Goal: Check status: Check status

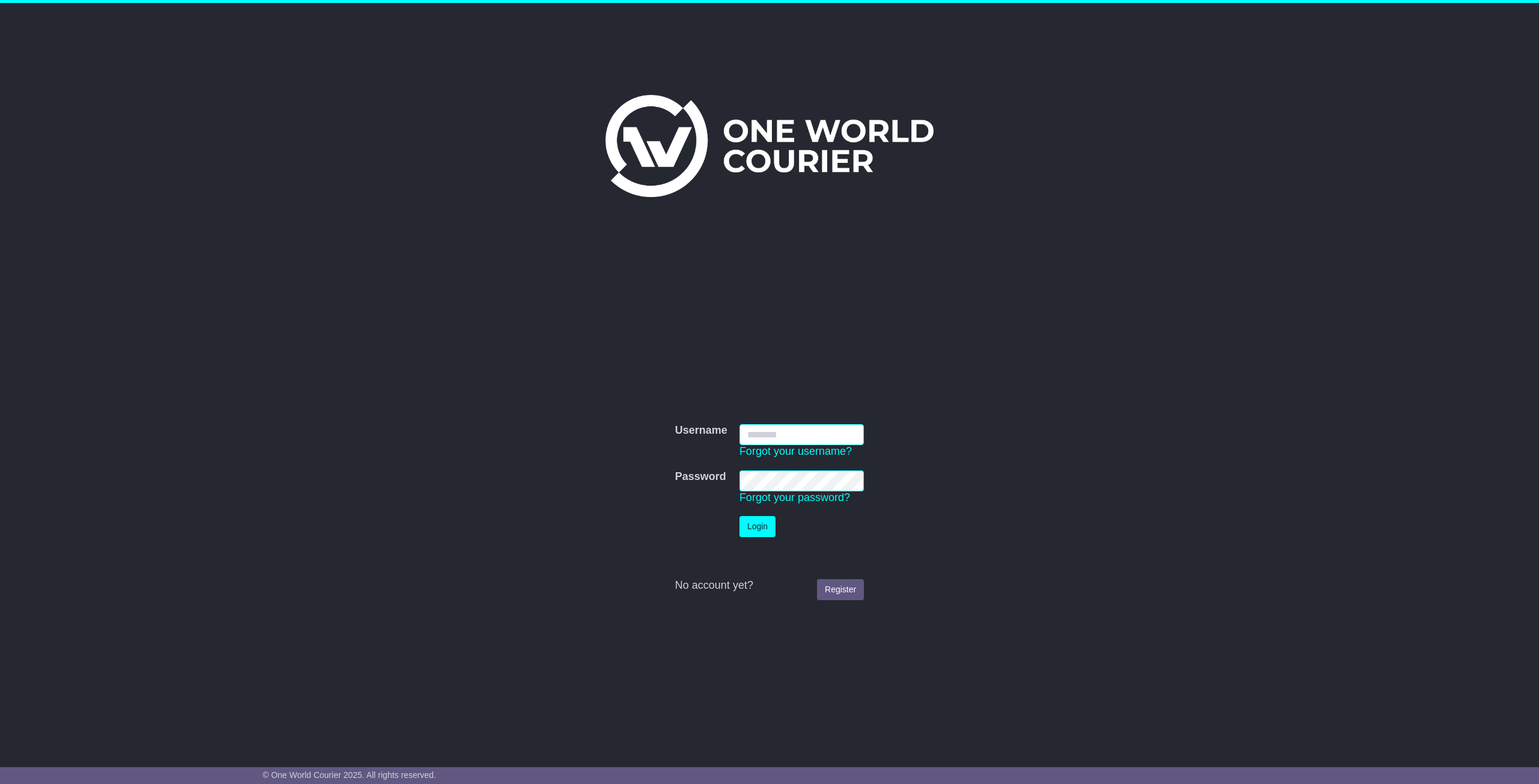
click at [820, 431] on input "Username" at bounding box center [801, 434] width 125 height 21
click at [739, 517] on button "Login" at bounding box center [757, 527] width 36 height 21
type input "*********"
click at [749, 523] on button "Login" at bounding box center [757, 527] width 36 height 21
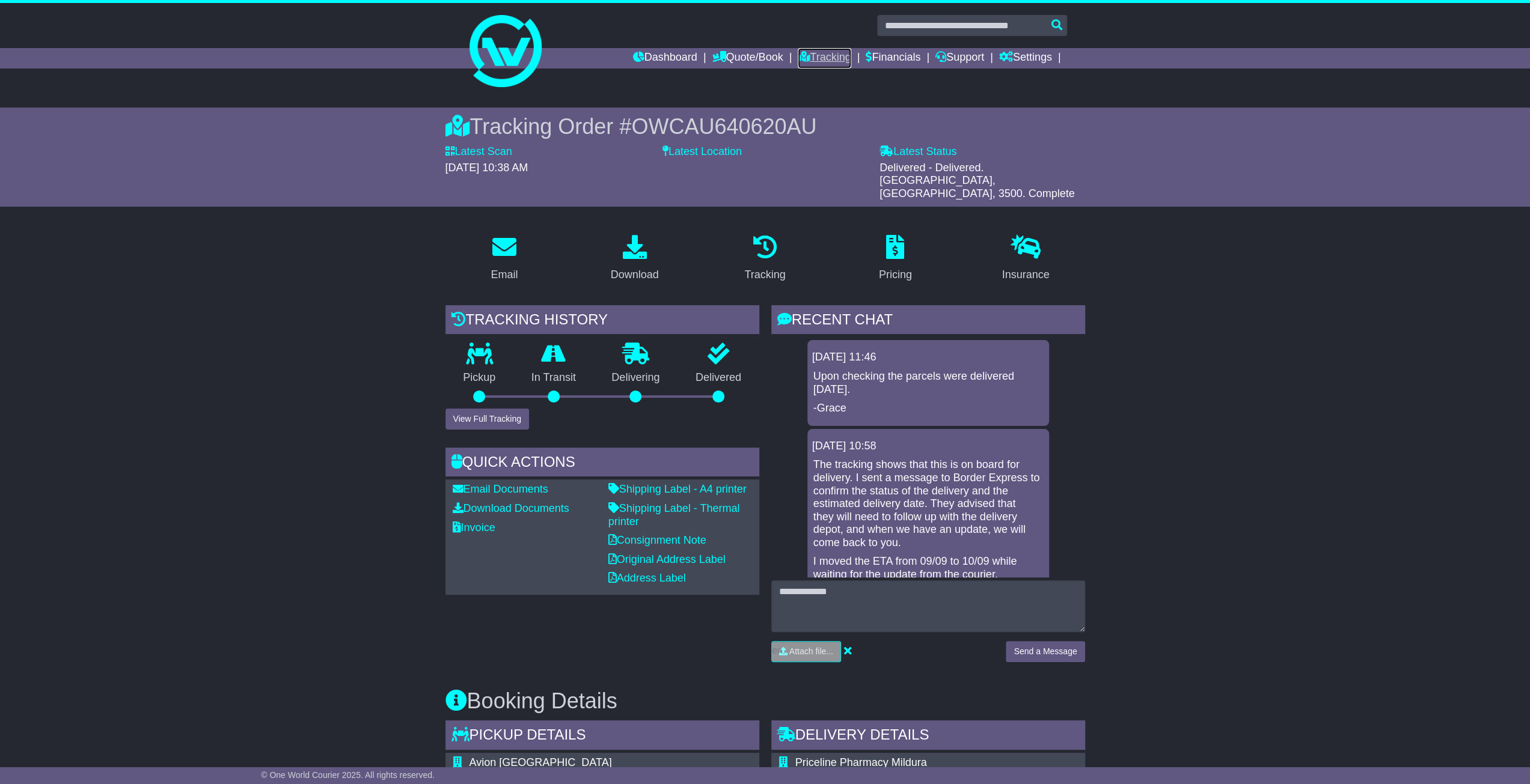
click at [838, 55] on link "Tracking" at bounding box center [824, 58] width 53 height 21
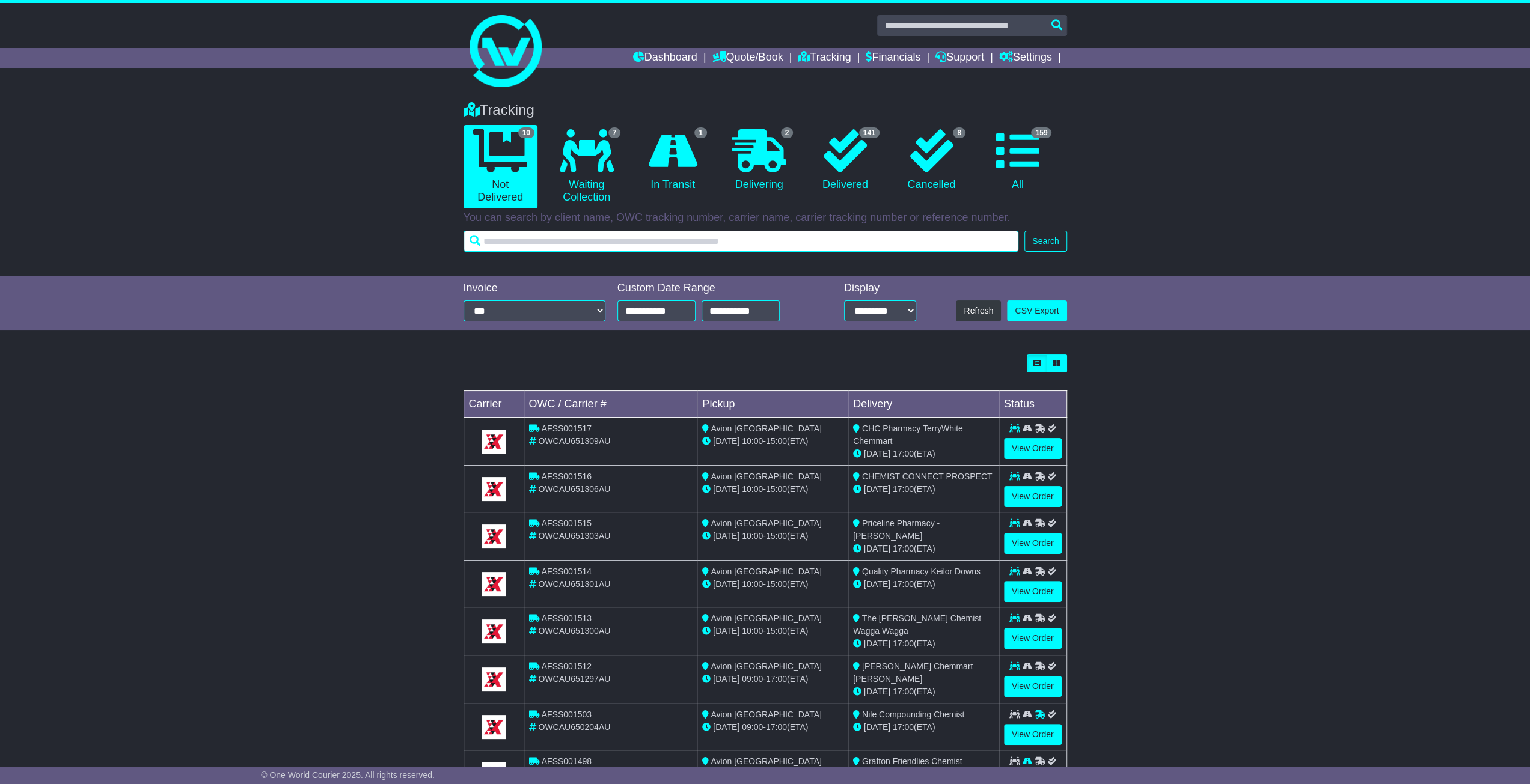
click at [660, 240] on input "text" at bounding box center [741, 241] width 555 height 21
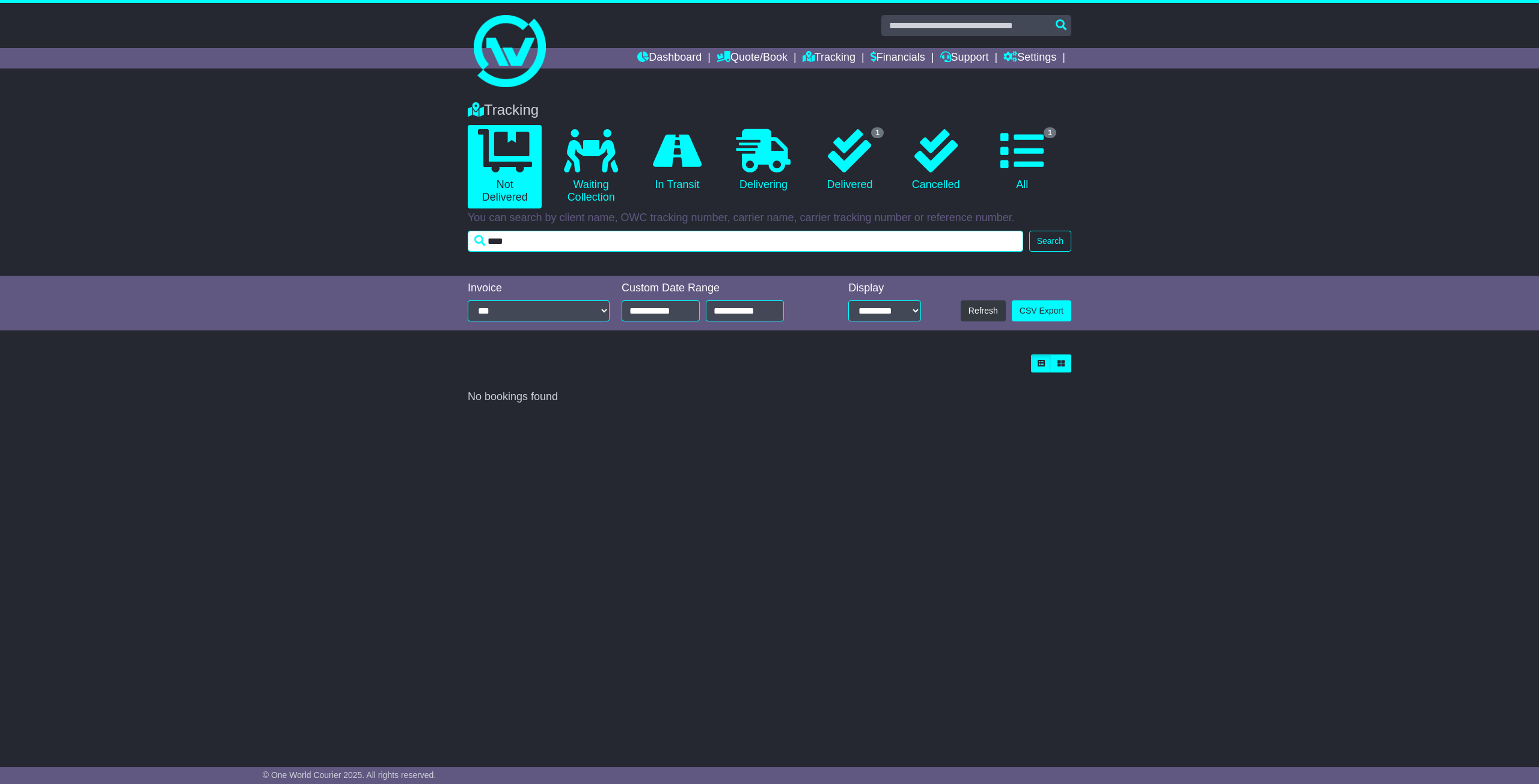
type input "****"
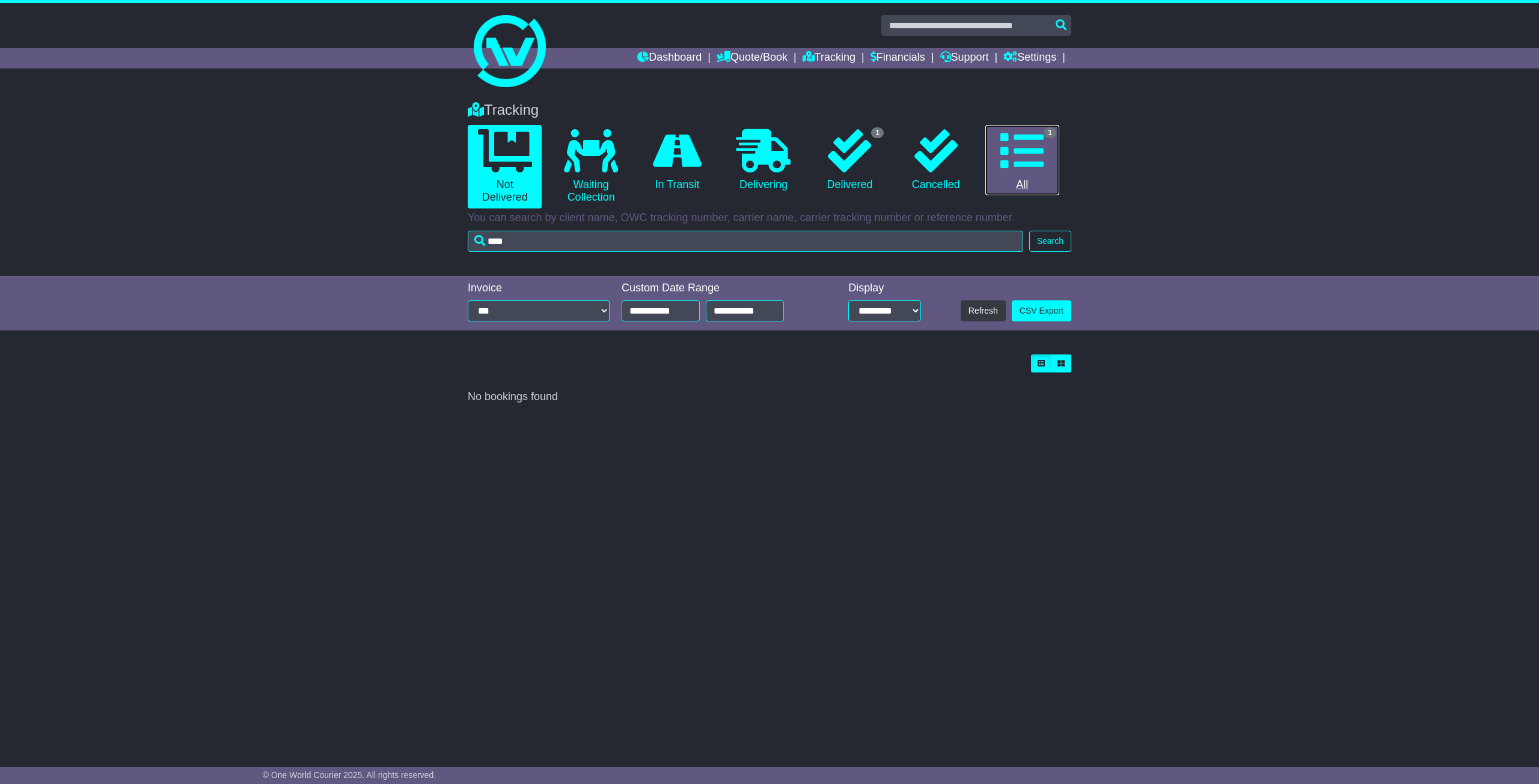
click at [1045, 181] on link "1 All" at bounding box center [1022, 160] width 74 height 71
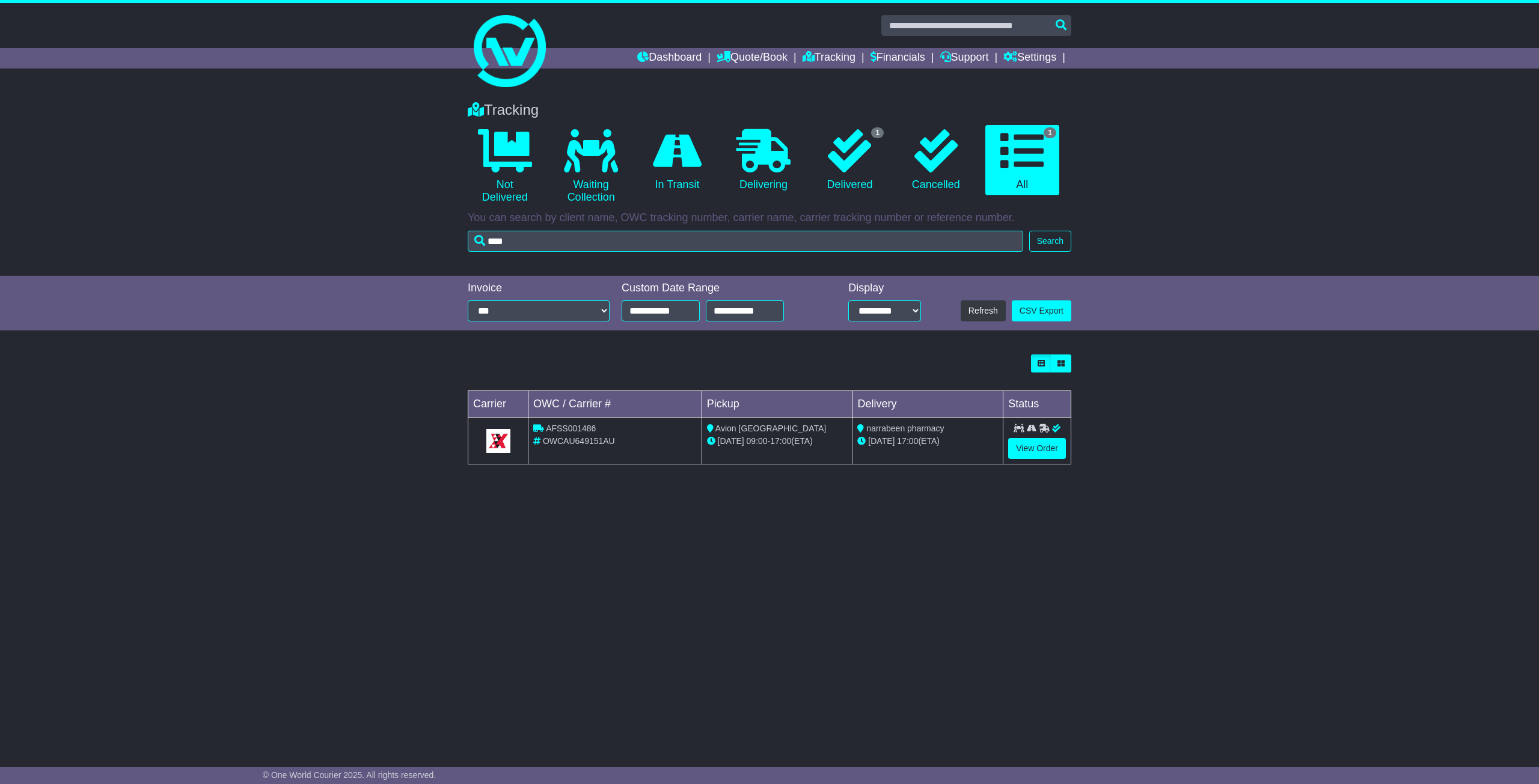
click at [847, 262] on div "Tracking 0 Not Delivered 0 Waiting Collection 0 In Transit 0 Delivering 1" at bounding box center [770, 183] width 1539 height 187
click at [848, 256] on div "Tracking 0 Not Delivered 0 Waiting Collection 0 In Transit 0 Delivering 1 0 1" at bounding box center [770, 173] width 615 height 168
click at [849, 253] on div "Tracking 0 Not Delivered 0 Waiting Collection 0 In Transit 0 Delivering 1 0 1" at bounding box center [770, 173] width 615 height 168
drag, startPoint x: 846, startPoint y: 246, endPoint x: 311, endPoint y: 218, distance: 535.7
click at [312, 218] on div "Tracking 0 Not Delivered 0 Waiting Collection 0 In Transit 0 Delivering 1" at bounding box center [770, 183] width 1539 height 187
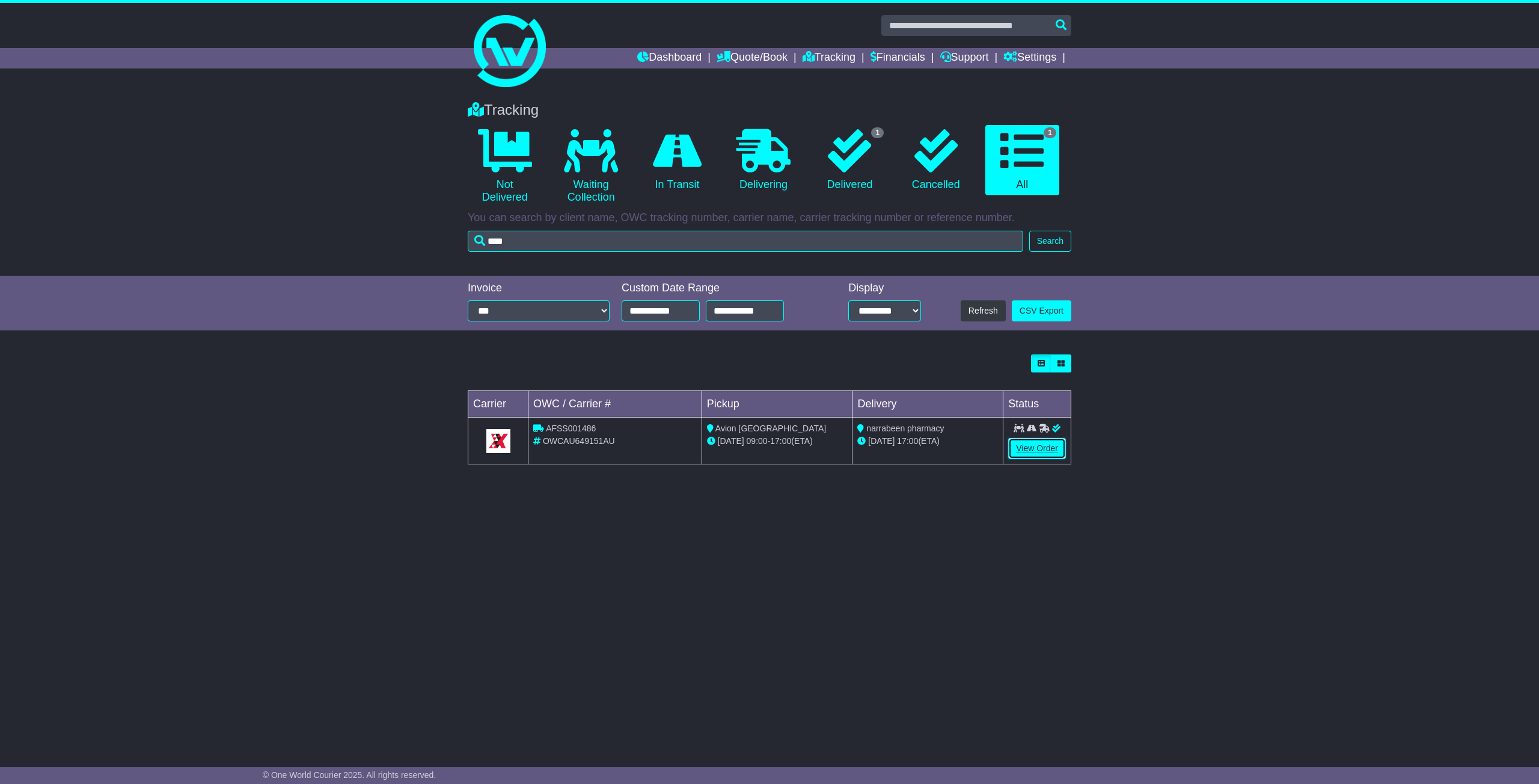
click at [1046, 447] on link "View Order" at bounding box center [1037, 448] width 58 height 21
